Goal: Navigation & Orientation: Find specific page/section

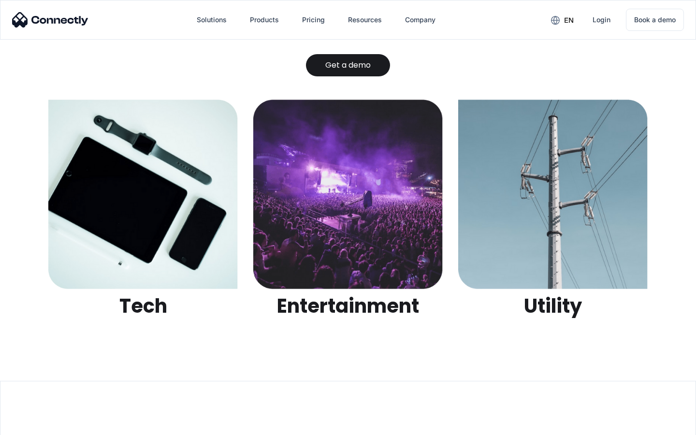
scroll to position [3051, 0]
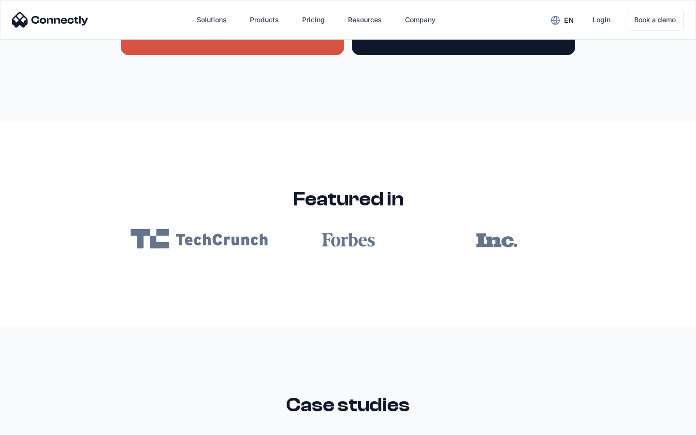
scroll to position [5792, 0]
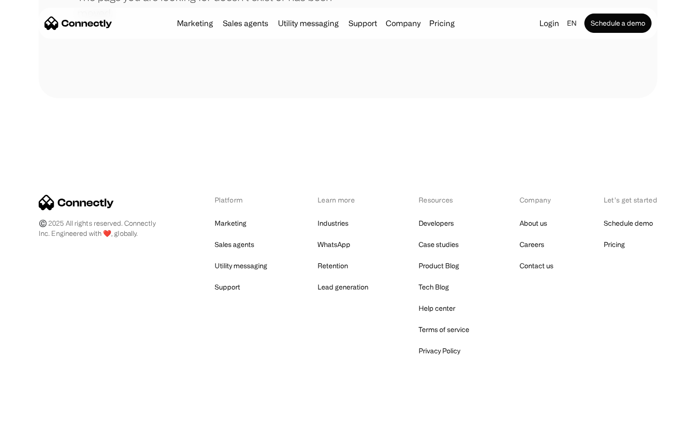
scroll to position [177, 0]
